Goal: Find specific page/section: Find specific page/section

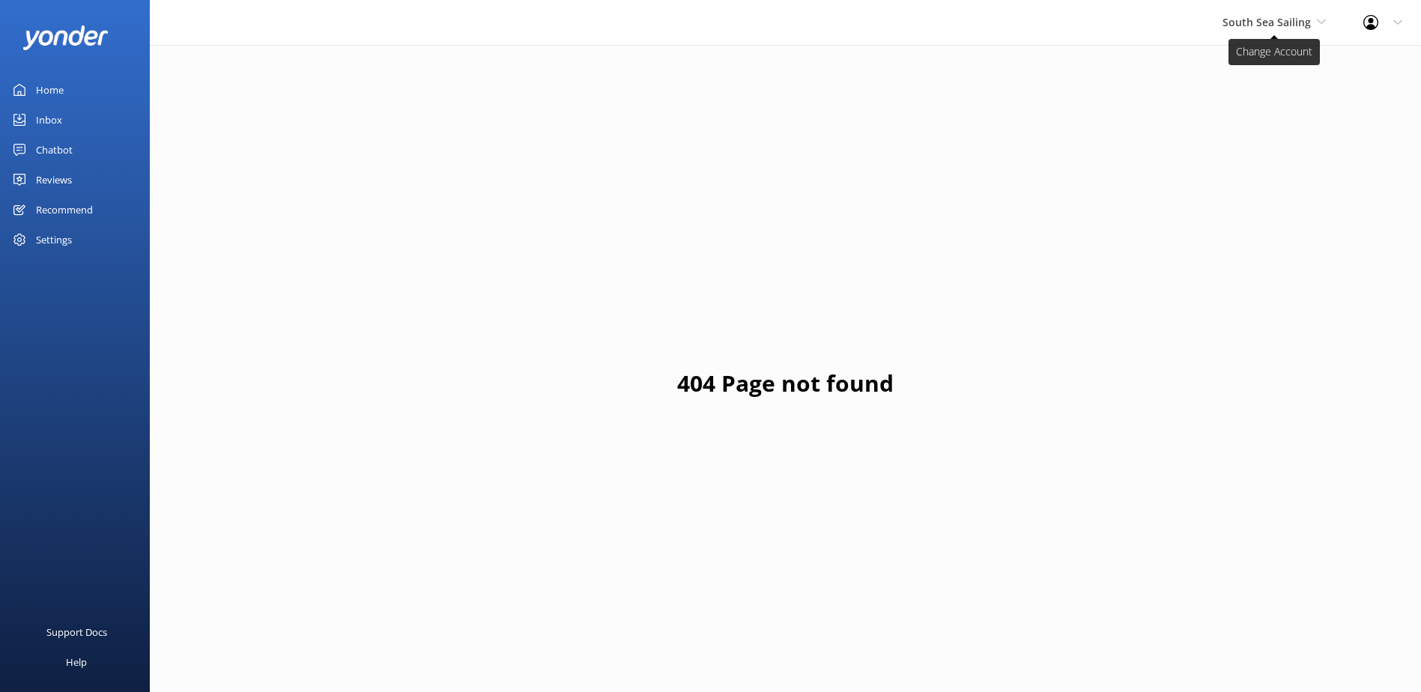
click at [1313, 25] on span "South Sea Sailing" at bounding box center [1274, 22] width 103 height 16
click at [1266, 73] on link "South Sea Sailing" at bounding box center [1279, 63] width 150 height 36
